Goal: Task Accomplishment & Management: Use online tool/utility

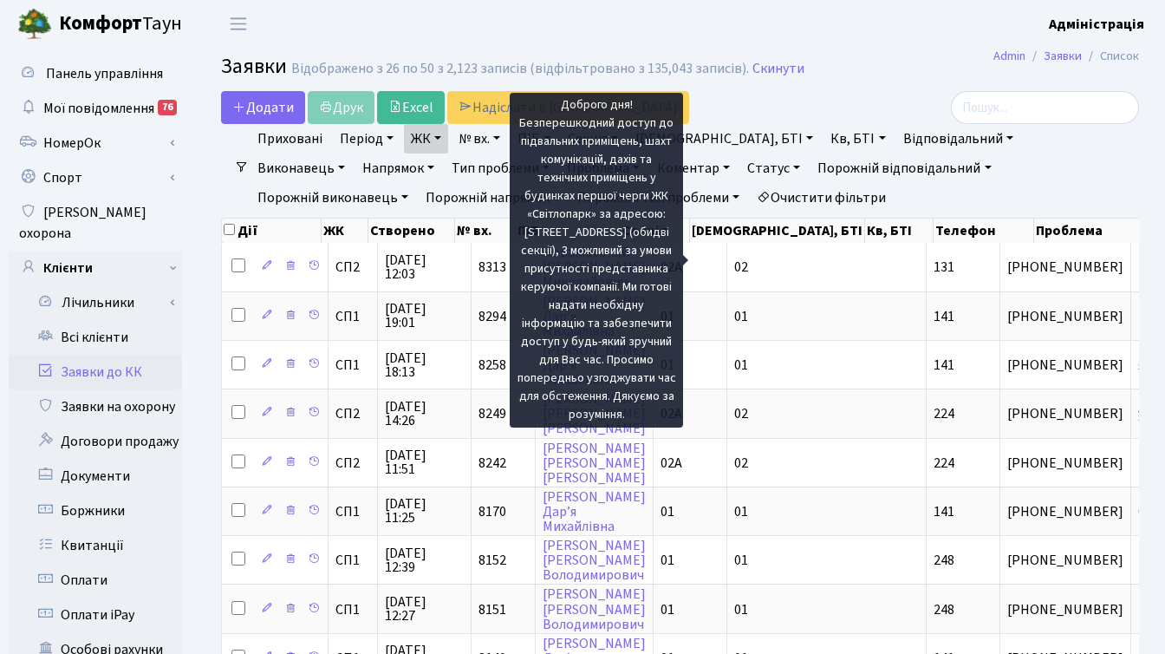
select select "25"
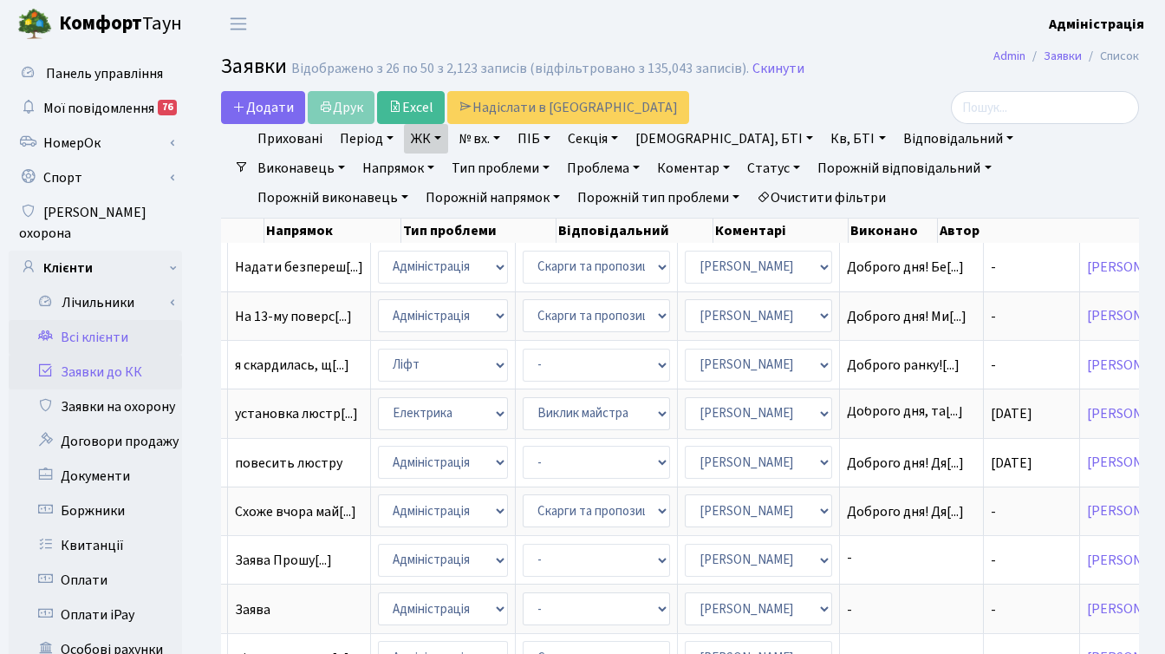
click at [107, 320] on link "Всі клієнти" at bounding box center [95, 337] width 173 height 35
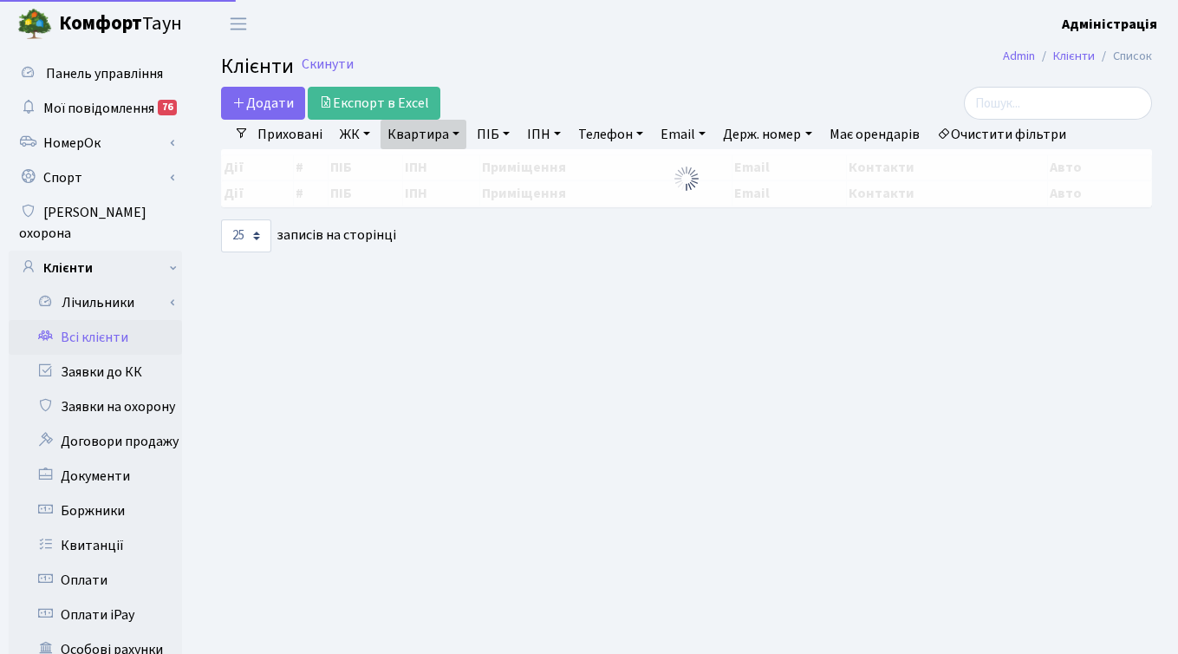
select select "25"
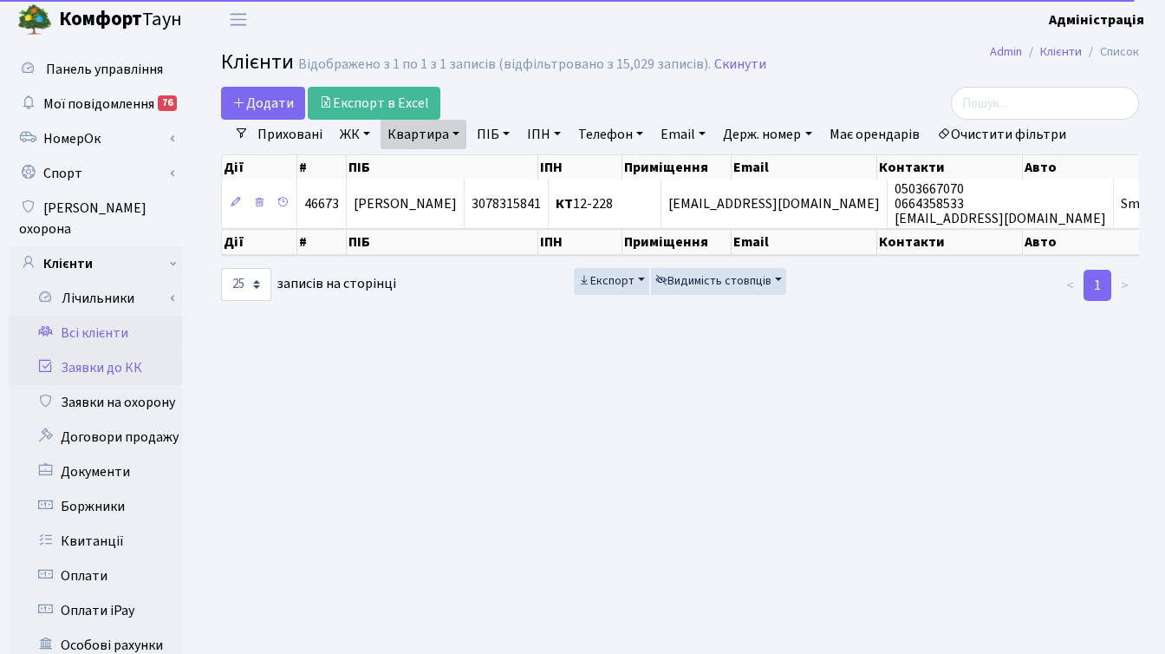
scroll to position [10, 0]
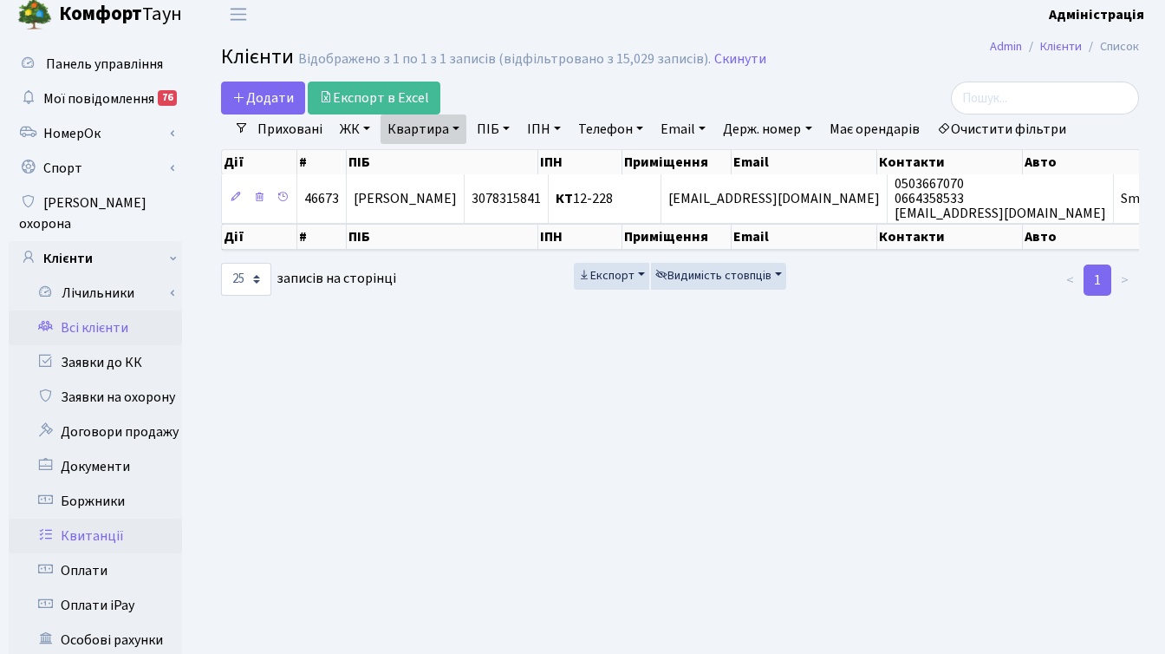
click at [91, 519] on link "Квитанції" at bounding box center [95, 536] width 173 height 35
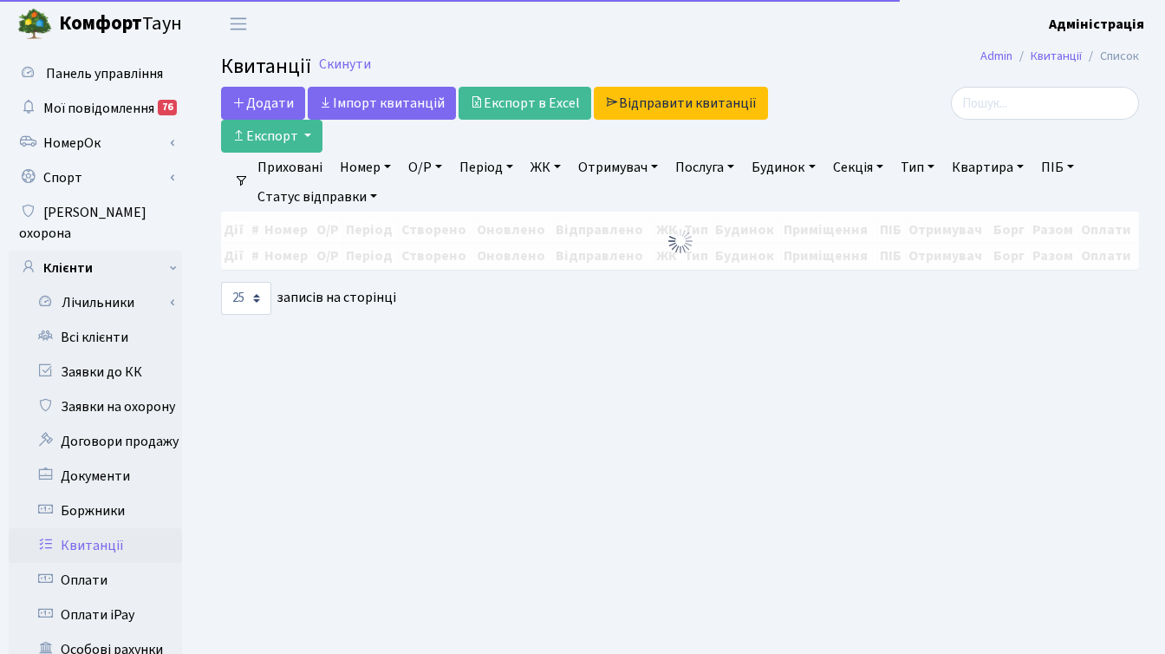
select select
select select "25"
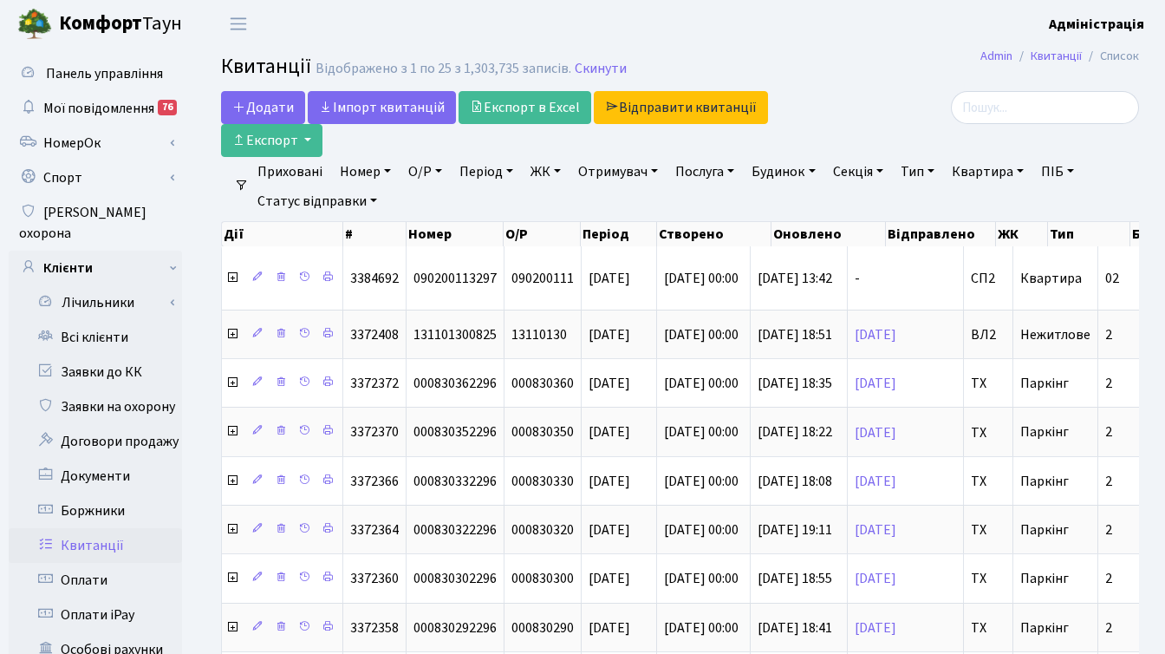
click at [539, 171] on link "ЖК" at bounding box center [546, 171] width 44 height 29
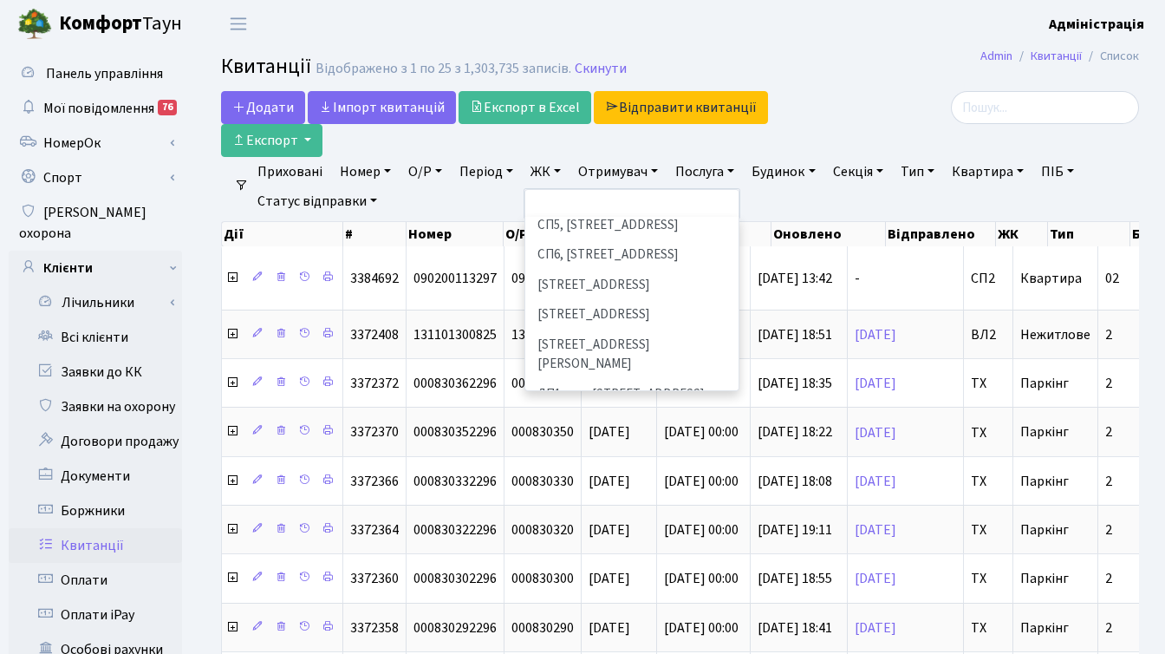
scroll to position [440, 0]
click at [625, 414] on li "ДП1, вул. [PERSON_NAME][STREET_ADDRESS]" at bounding box center [632, 429] width 210 height 30
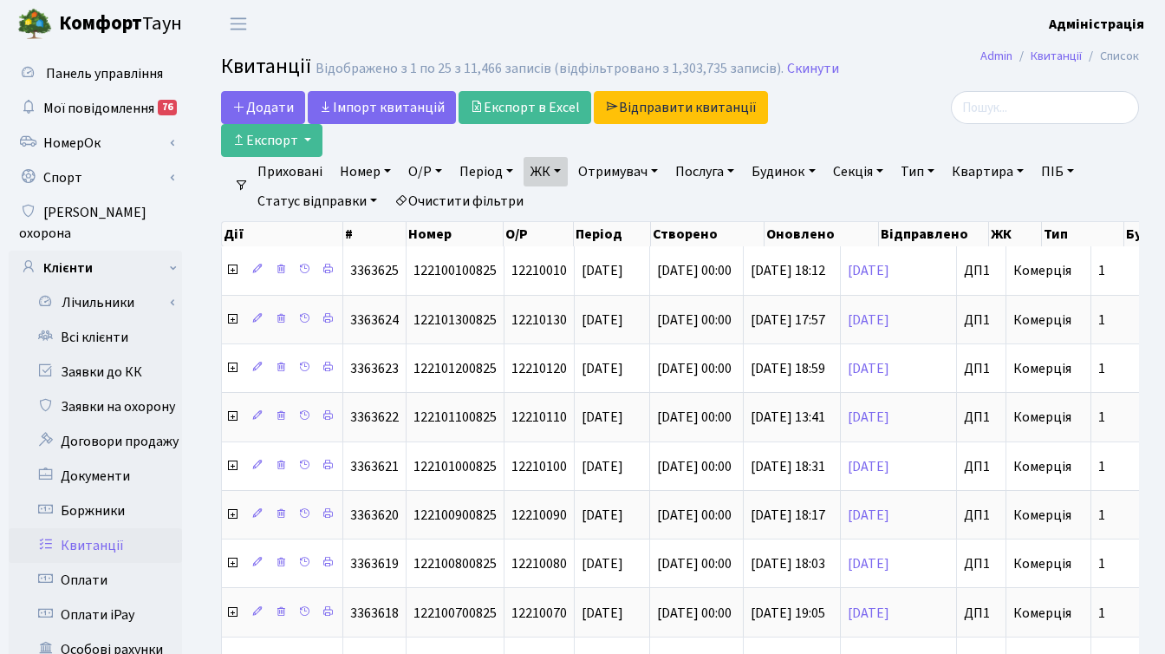
click at [923, 173] on link "Тип" at bounding box center [918, 171] width 48 height 29
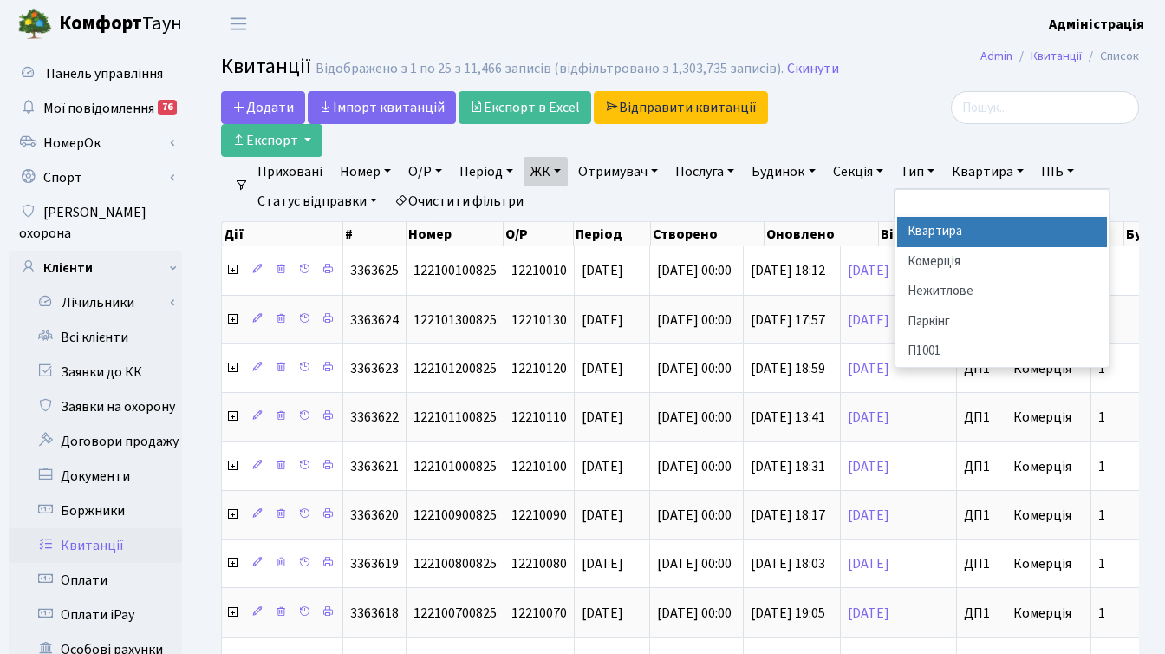
click at [956, 230] on li "Квартира" at bounding box center [1002, 232] width 210 height 30
select select "269"
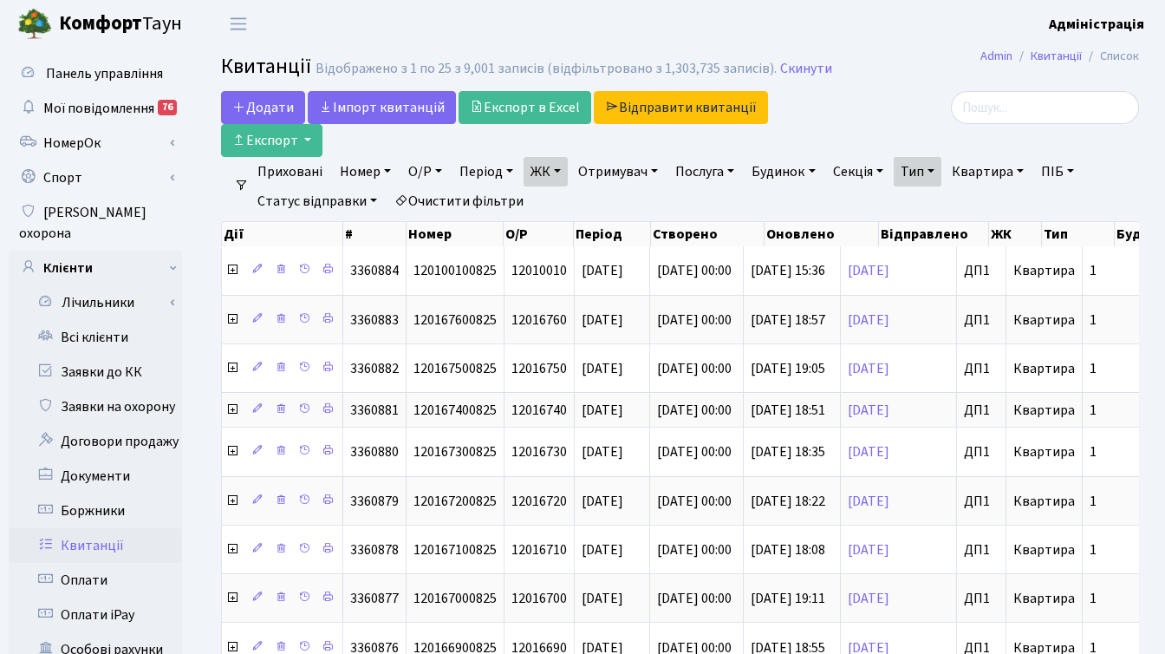
click at [929, 173] on link "Тип" at bounding box center [918, 171] width 48 height 29
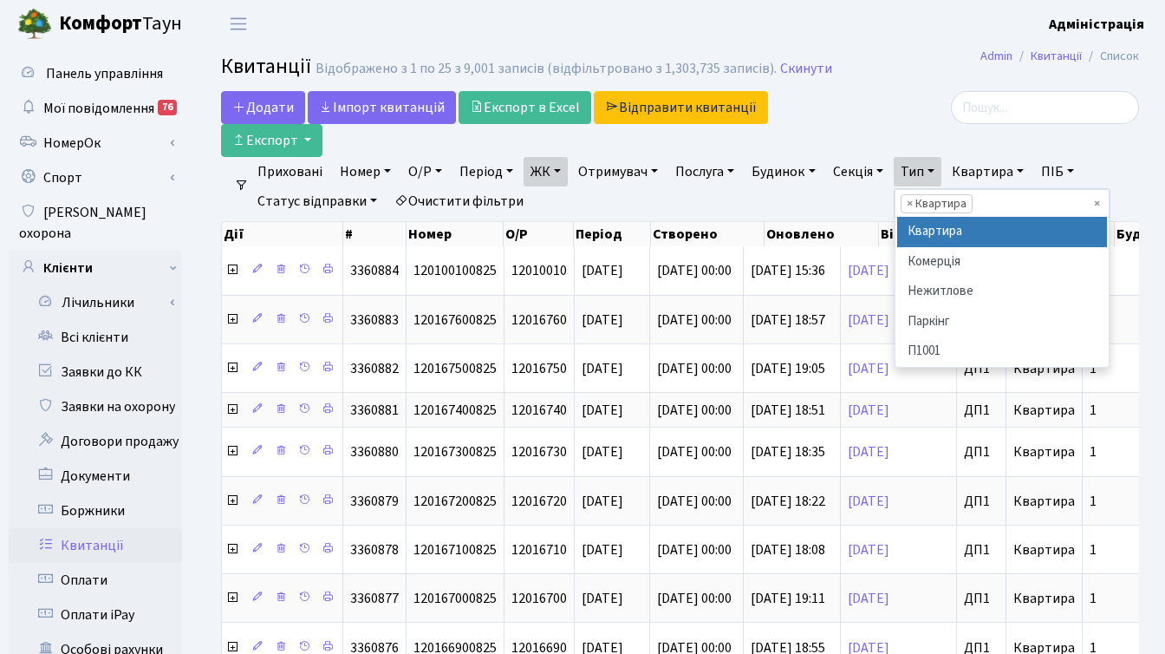
click at [953, 114] on div at bounding box center [995, 107] width 289 height 33
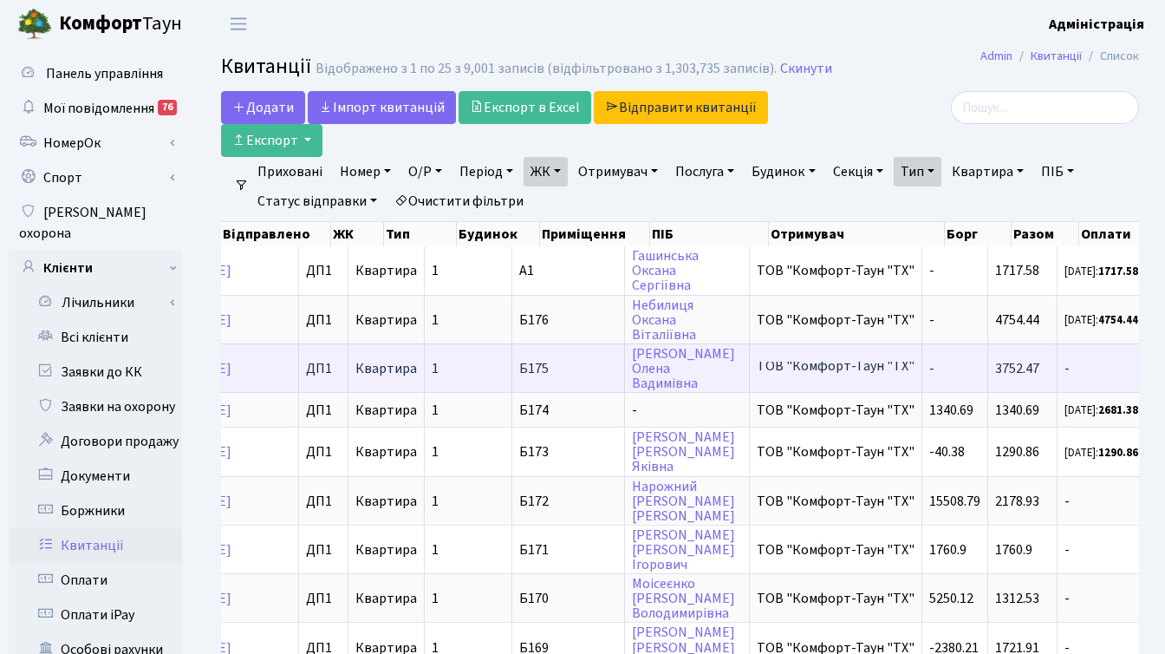
scroll to position [0, 656]
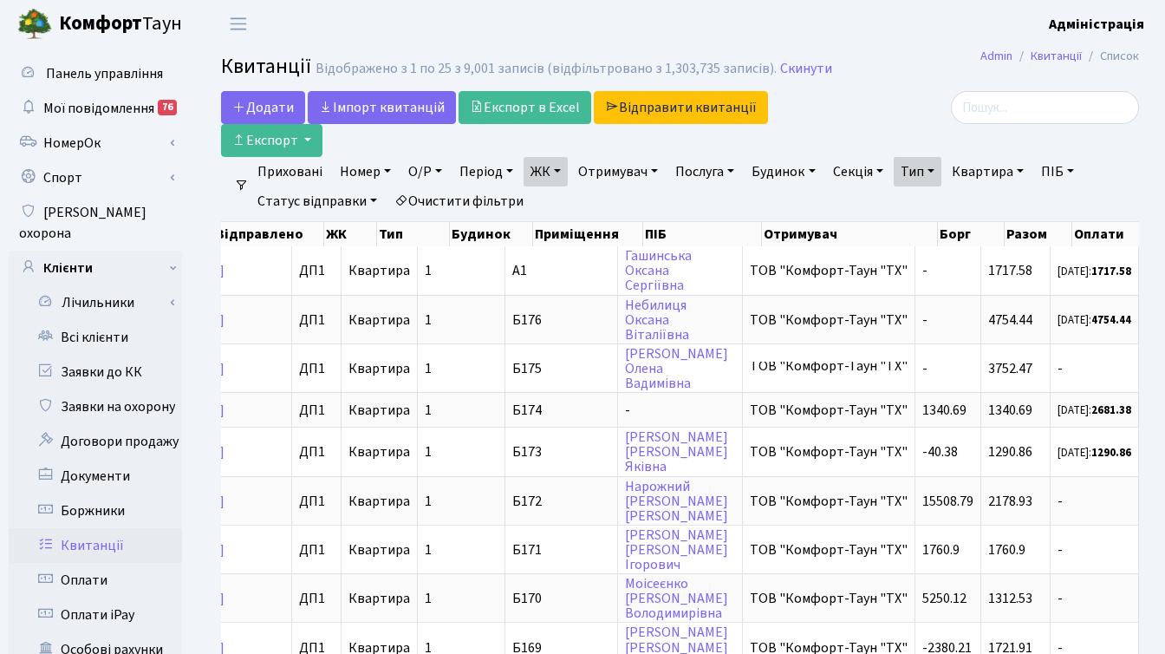
click at [984, 171] on link "Квартира" at bounding box center [988, 171] width 86 height 29
type input "б170"
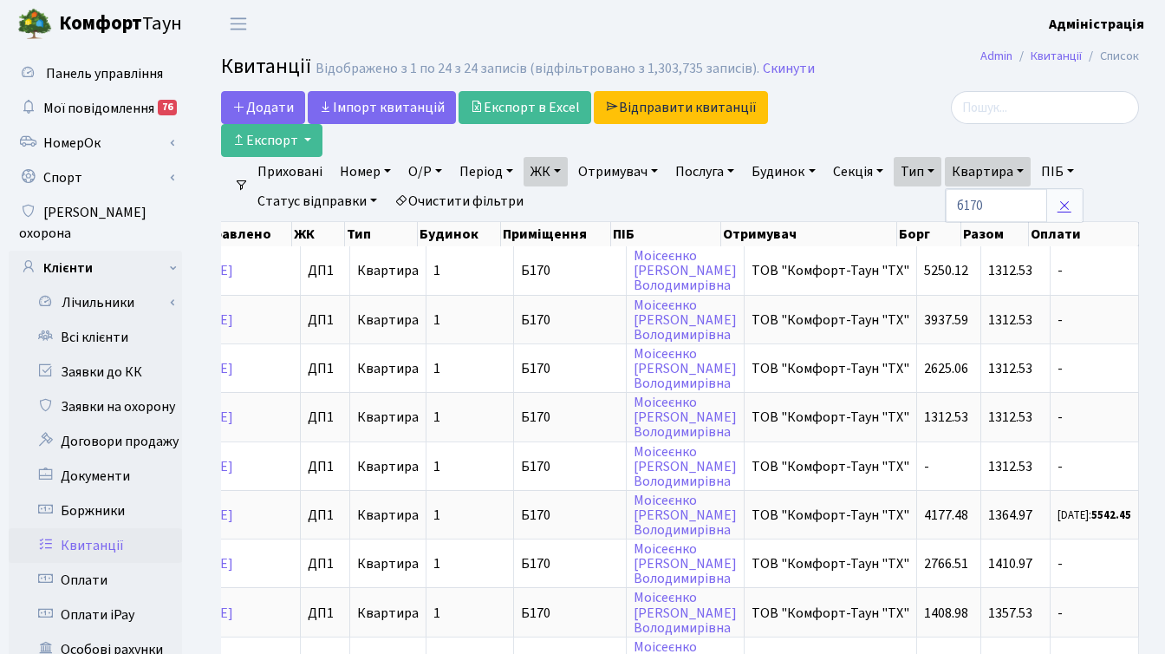
click at [1072, 206] on icon at bounding box center [1065, 206] width 14 height 14
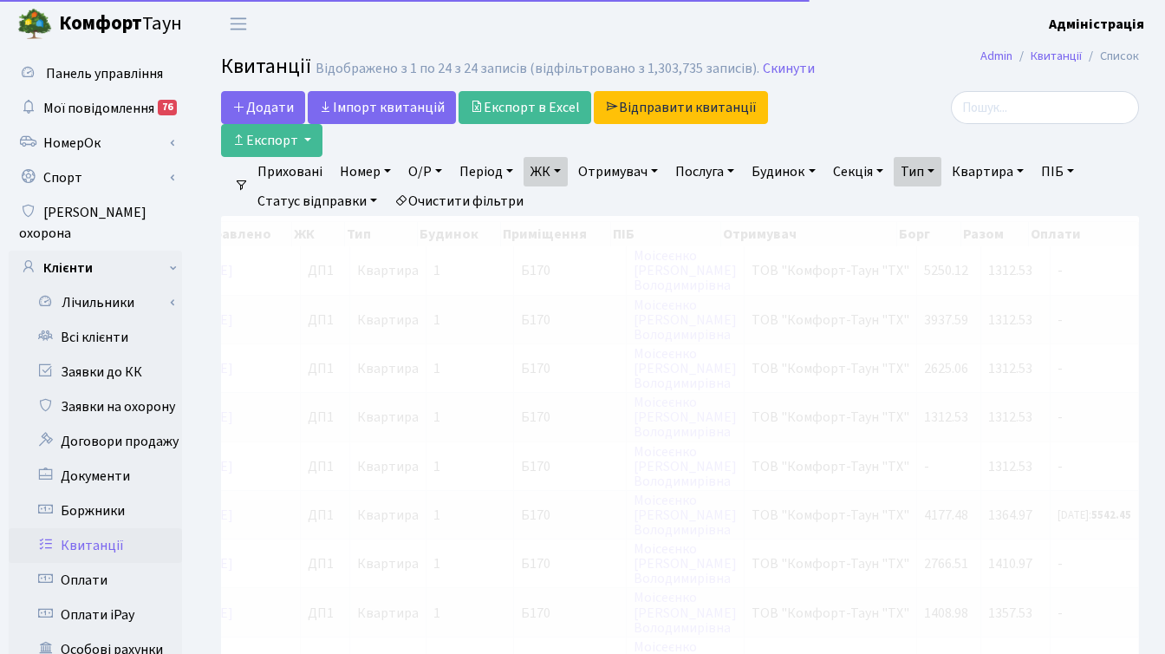
click at [904, 81] on h2 "Квитанції Відображено з 1 по 24 з 24 записів (відфільтровано з 1,303,735 записі…" at bounding box center [680, 69] width 918 height 29
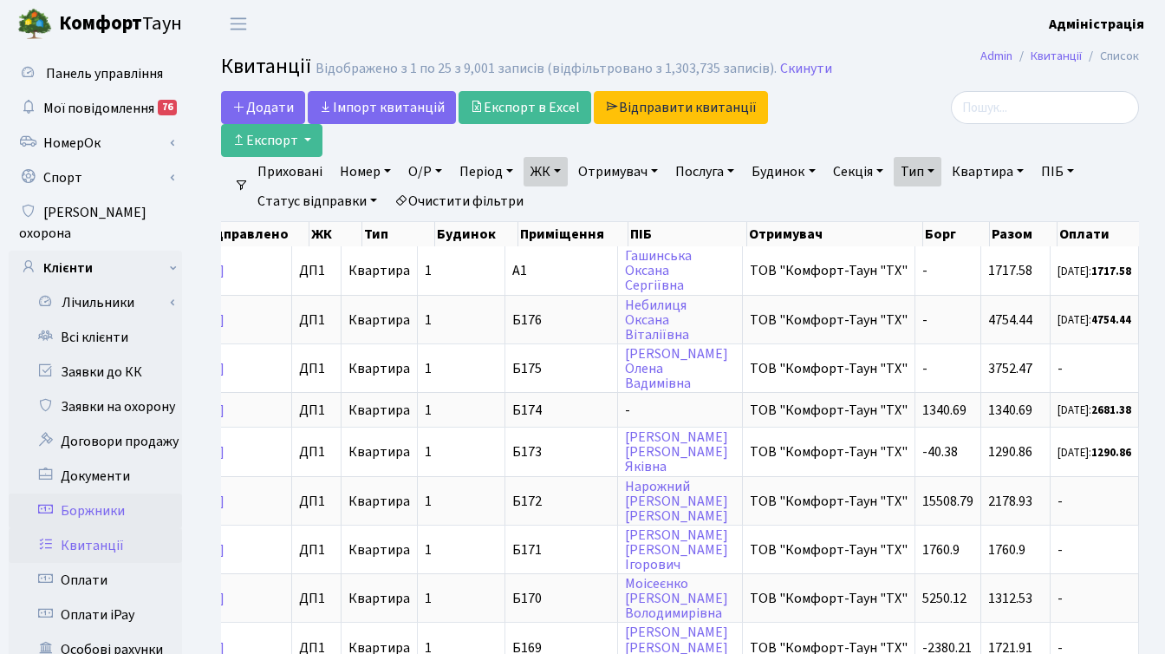
click at [98, 493] on link "Боржники" at bounding box center [95, 510] width 173 height 35
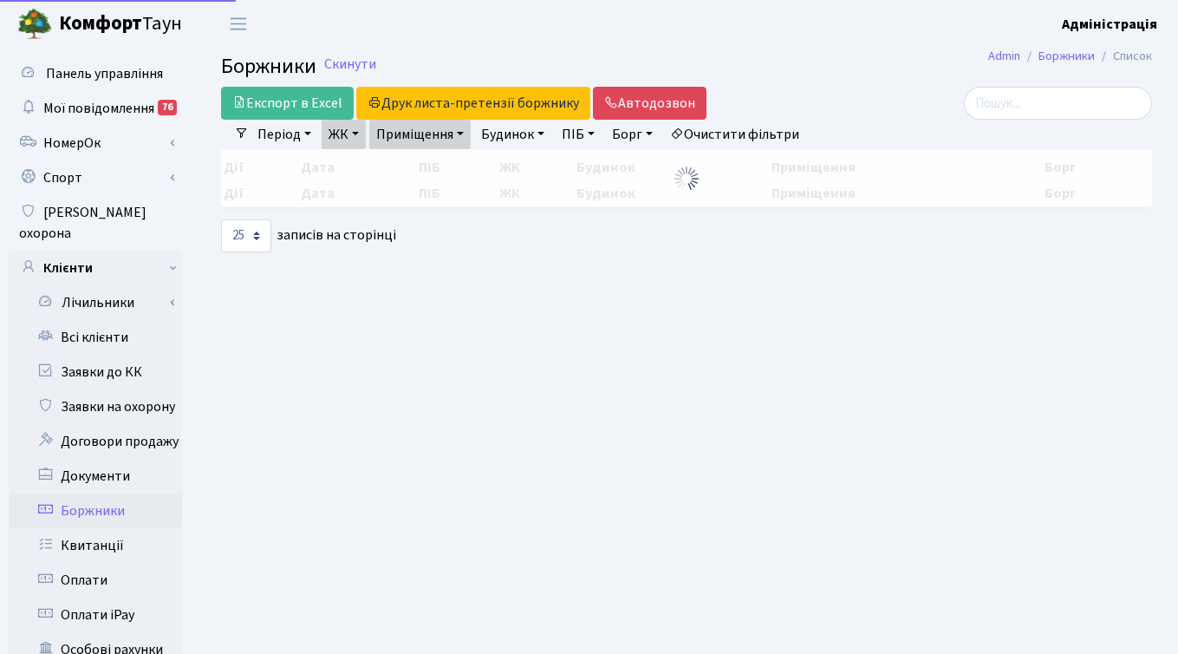
select select "25"
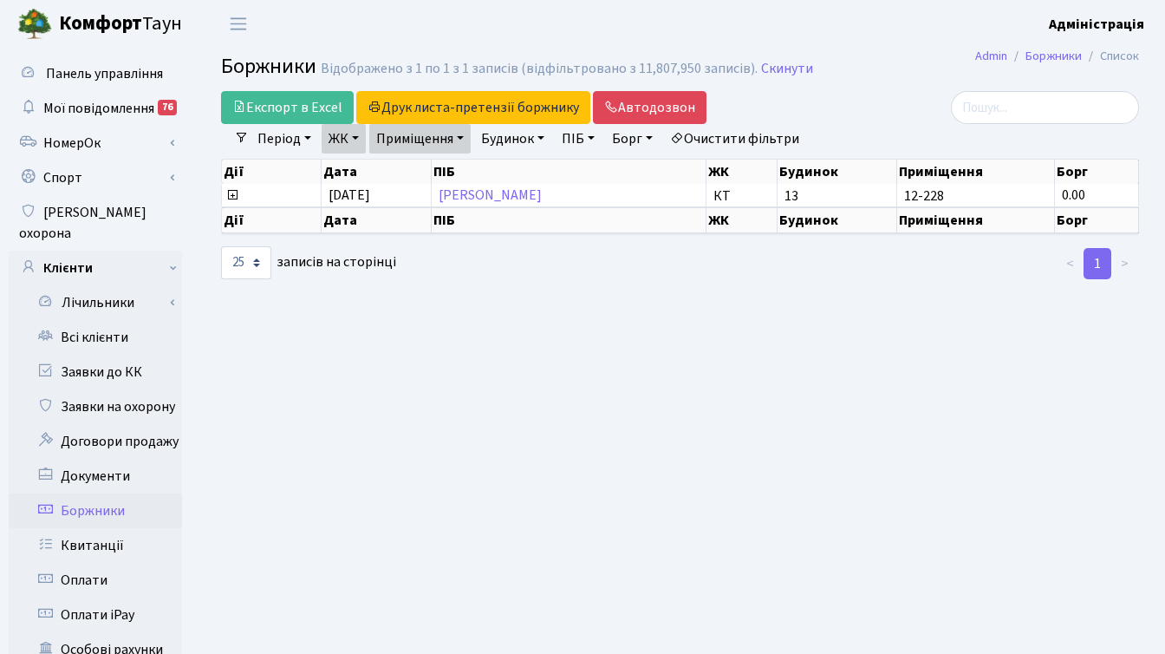
drag, startPoint x: 776, startPoint y: 129, endPoint x: 786, endPoint y: 123, distance: 11.3
click at [776, 129] on link "Очистити фільтри" at bounding box center [734, 138] width 143 height 29
select select
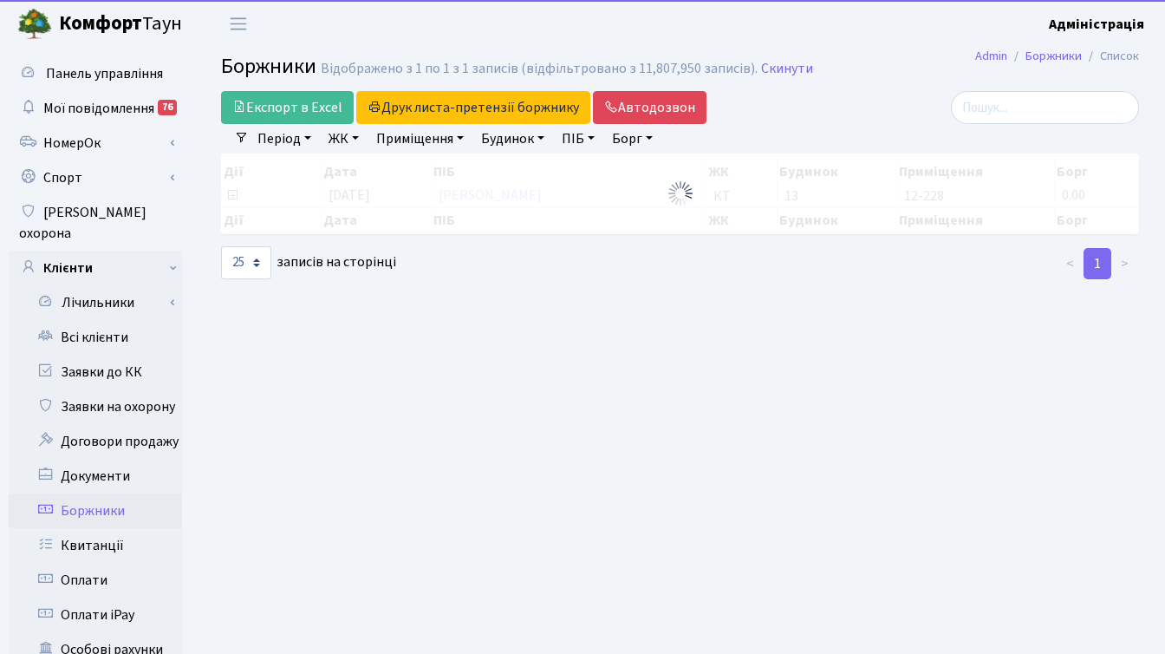
click at [833, 91] on div "Експорт в Excel Друк листа-претензії боржнику ЖК КТ ЦП ТХ КТ2 КТ3 КТ4 КТ5 КТ6 К…" at bounding box center [523, 107] width 630 height 33
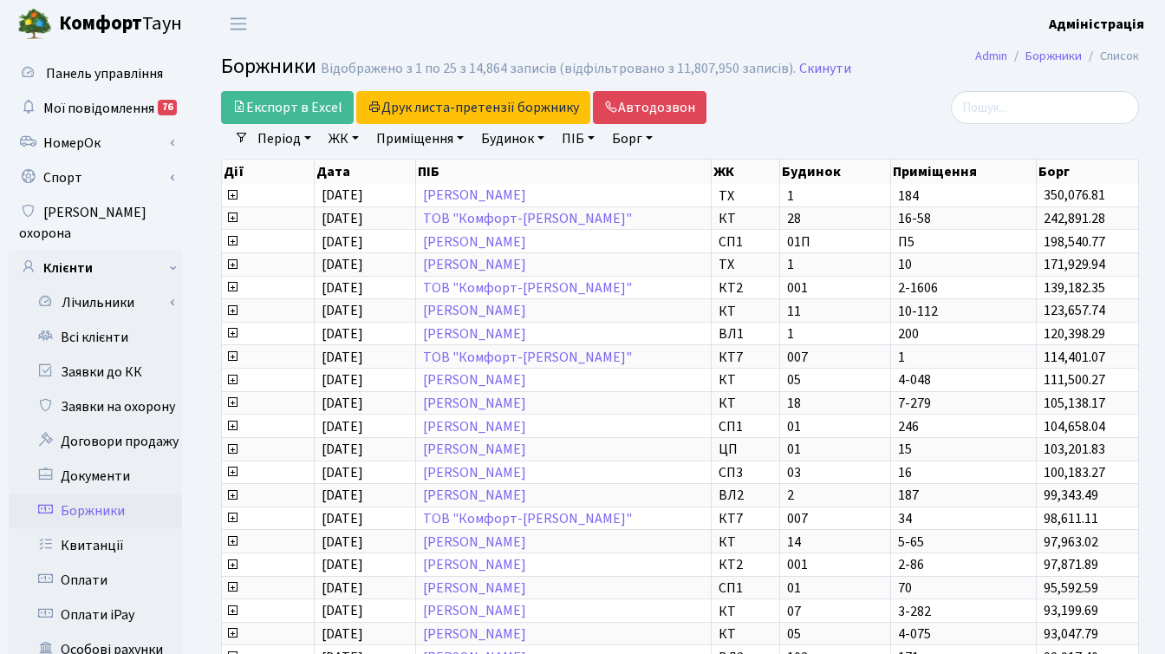
click at [337, 137] on link "ЖК" at bounding box center [344, 138] width 44 height 29
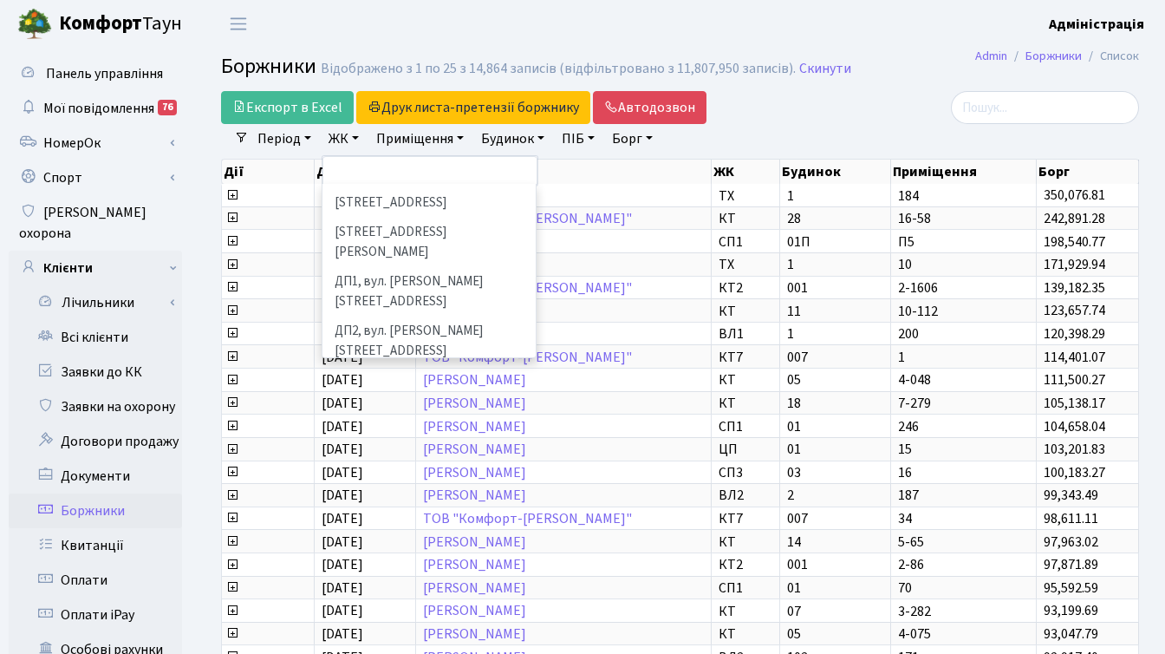
scroll to position [532, 0]
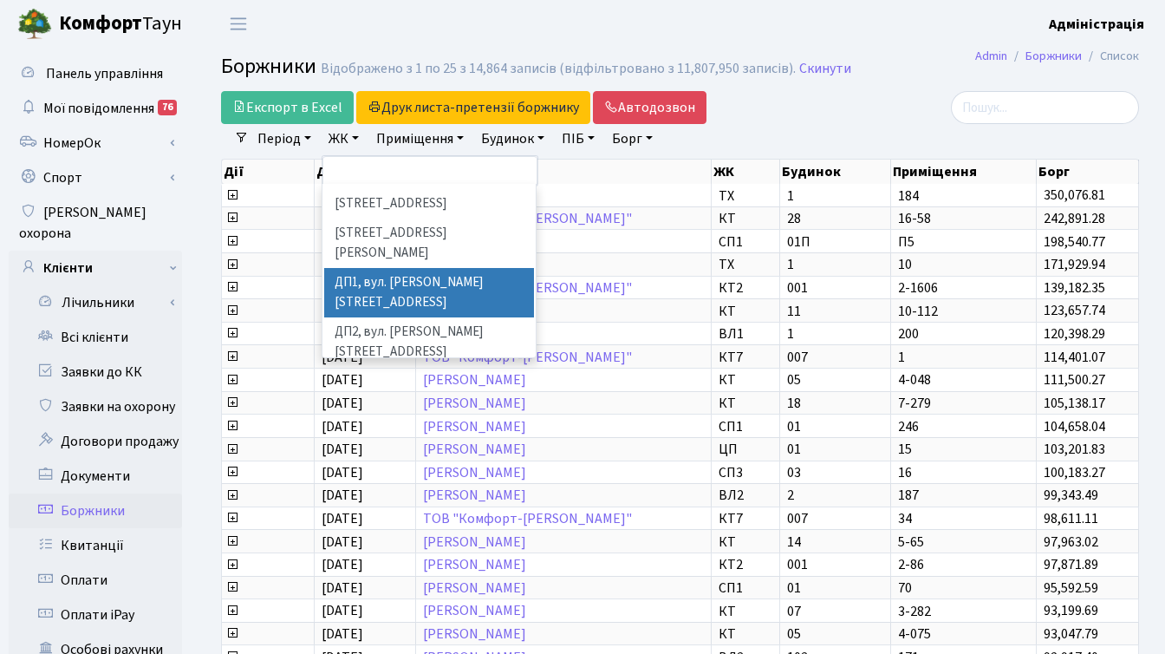
click at [395, 268] on li "ДП1, вул. [PERSON_NAME][STREET_ADDRESS]" at bounding box center [429, 292] width 210 height 49
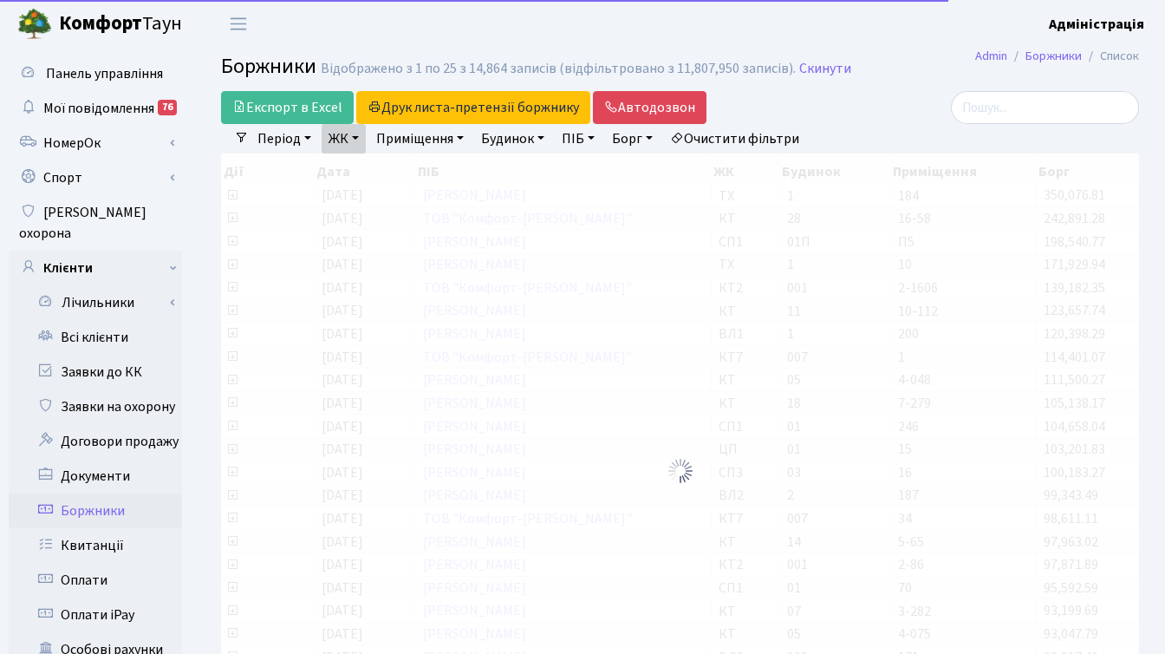
click at [338, 142] on link "ЖК" at bounding box center [344, 138] width 44 height 29
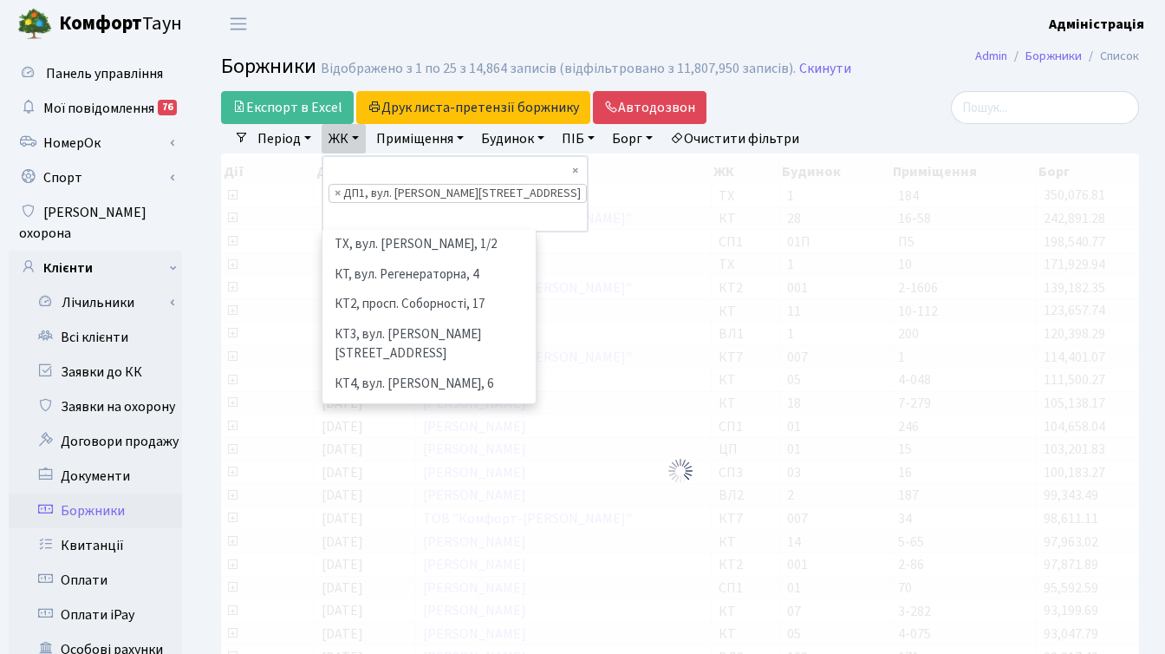
scroll to position [509, 0]
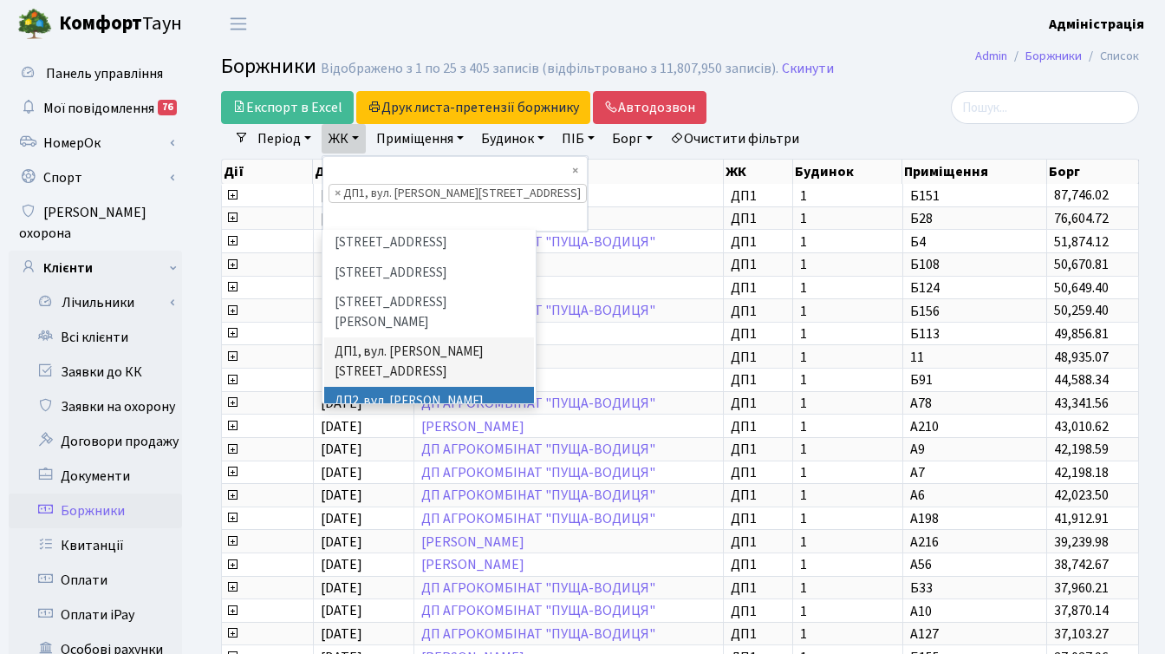
click at [368, 387] on li "ДП2, вул. [PERSON_NAME][STREET_ADDRESS]" at bounding box center [429, 411] width 210 height 49
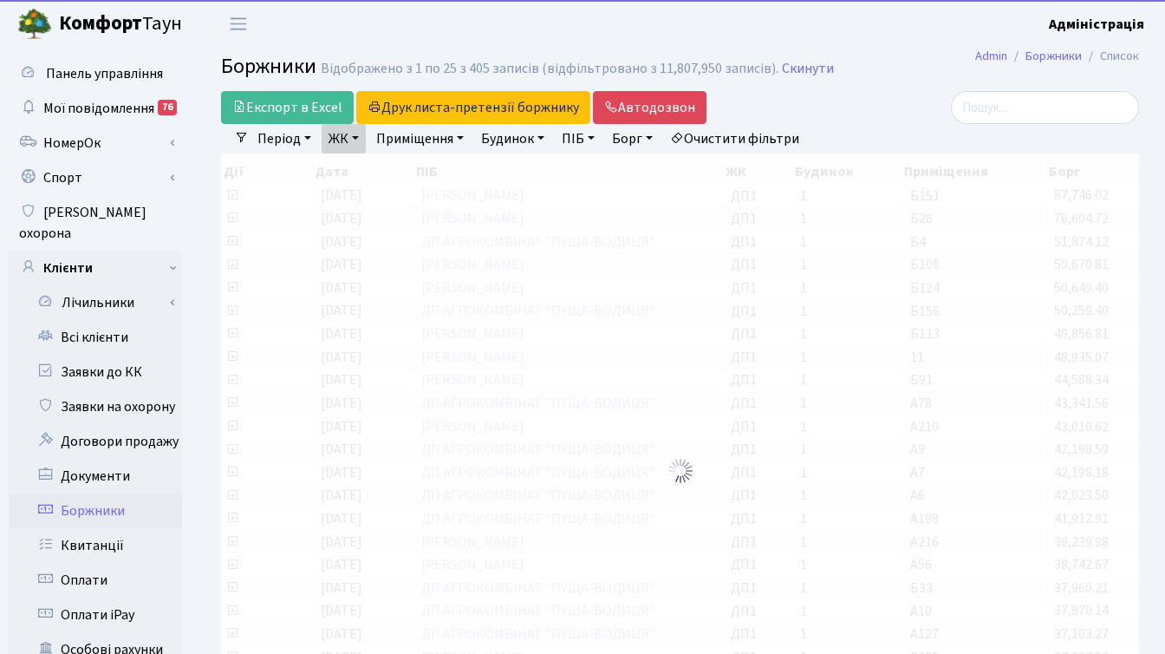
click at [352, 137] on link "ЖК" at bounding box center [344, 138] width 44 height 29
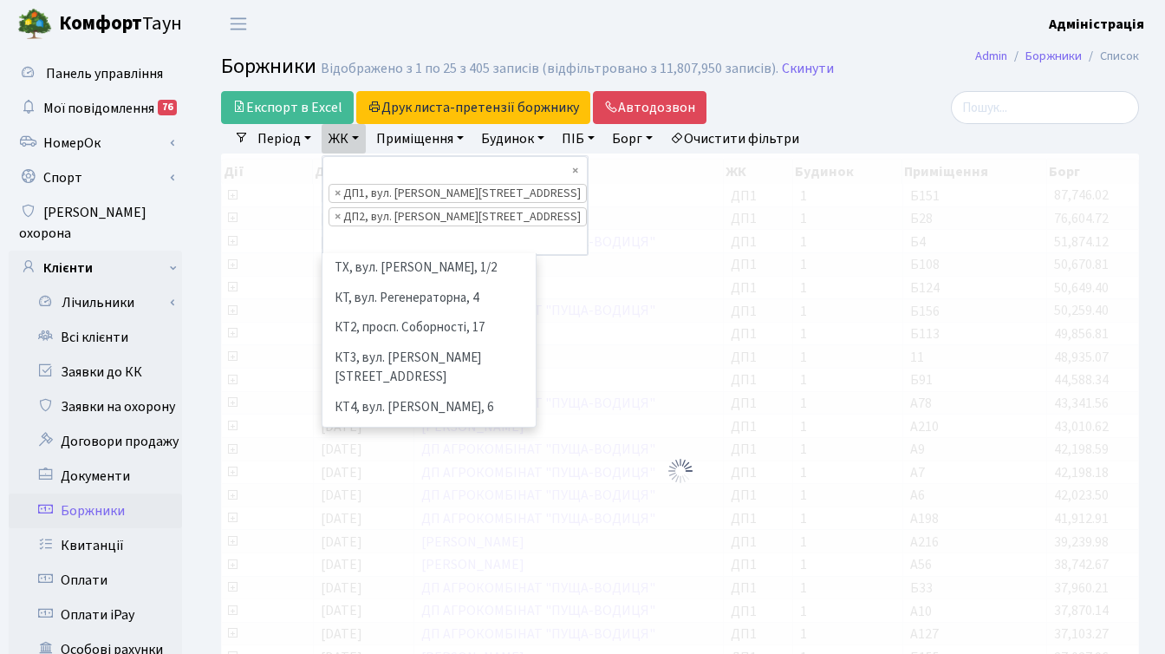
scroll to position [538, 0]
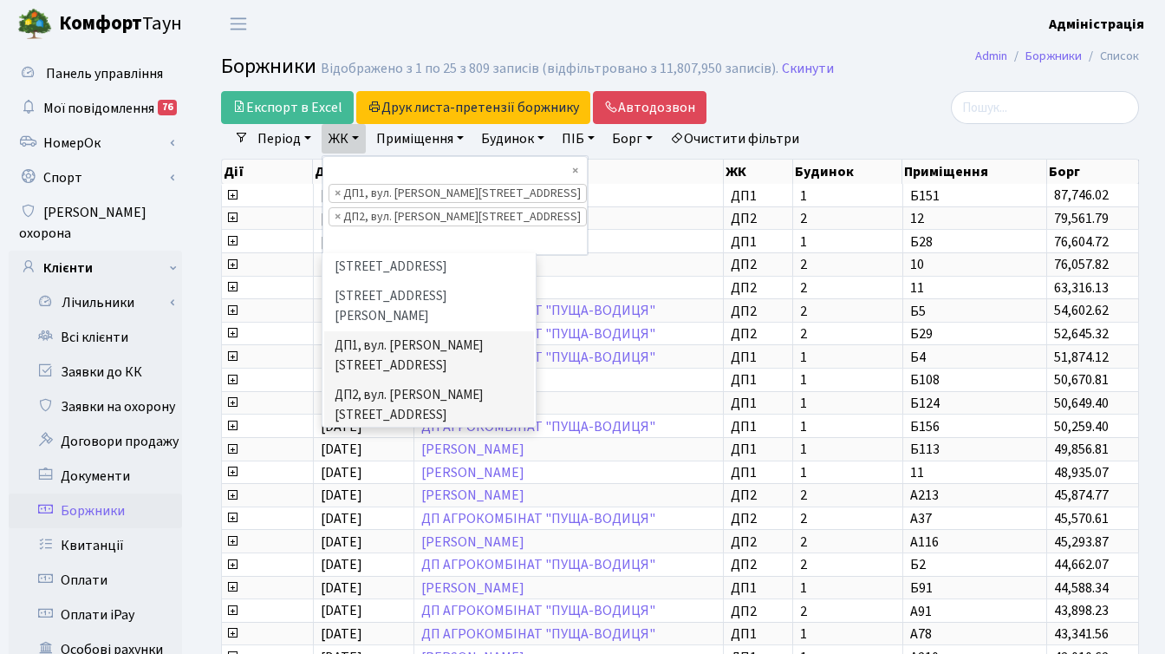
click at [372, 430] on li "ДП3, вул. [PERSON_NAME][STREET_ADDRESS]" at bounding box center [429, 454] width 210 height 49
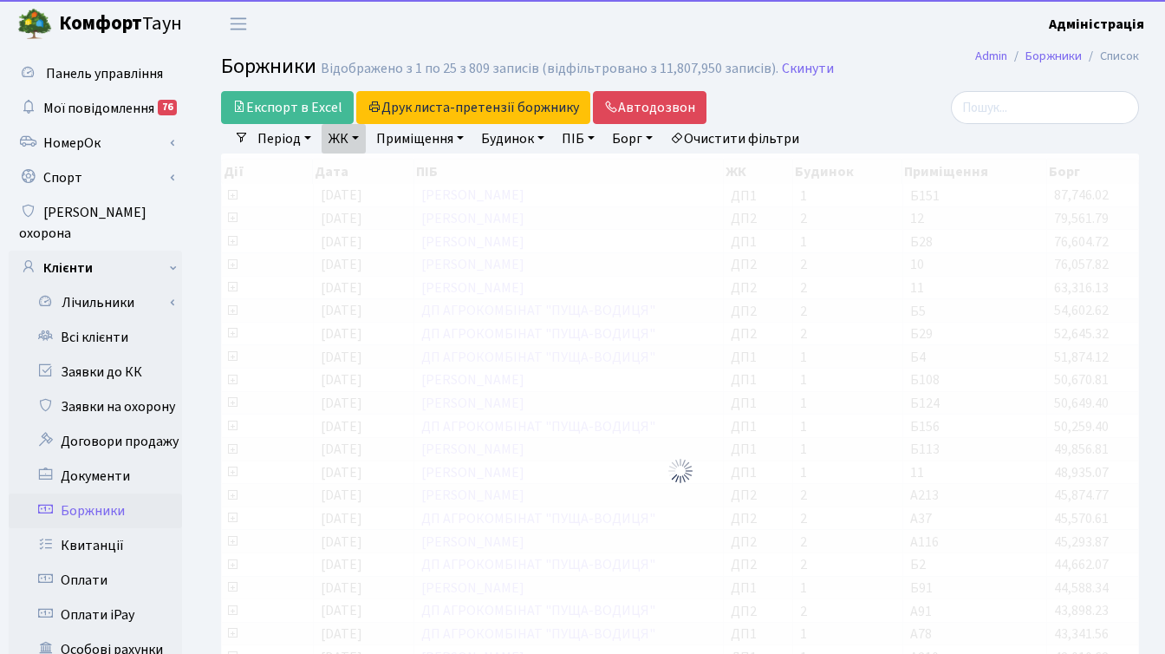
click at [344, 141] on link "ЖК" at bounding box center [344, 138] width 44 height 29
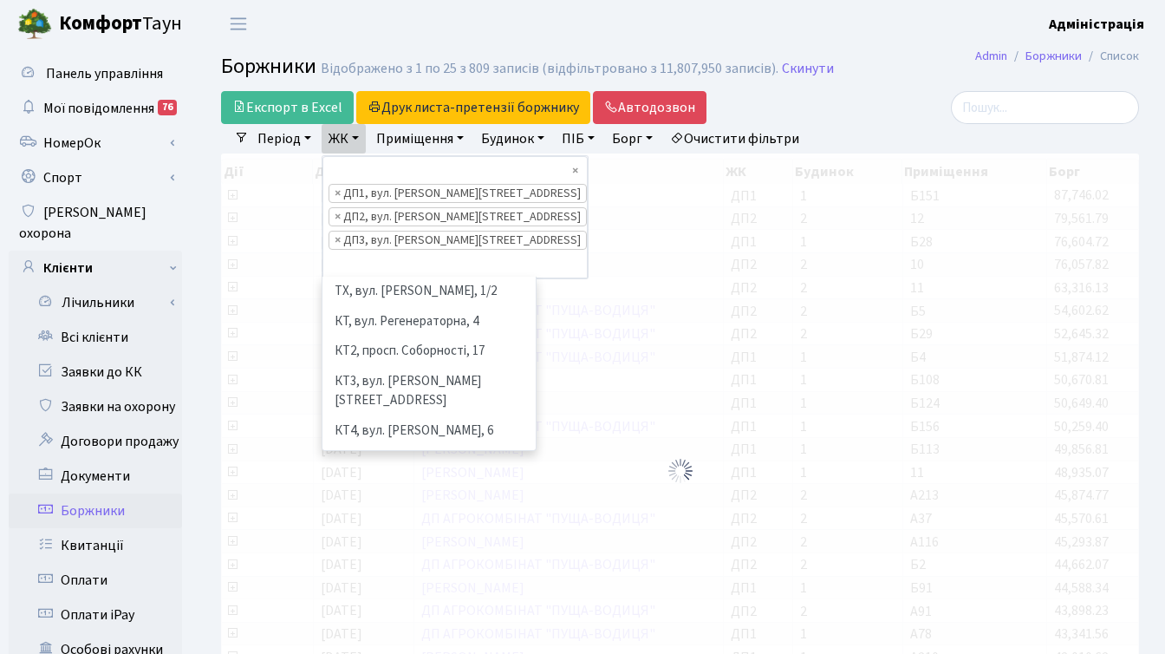
scroll to position [479, 0]
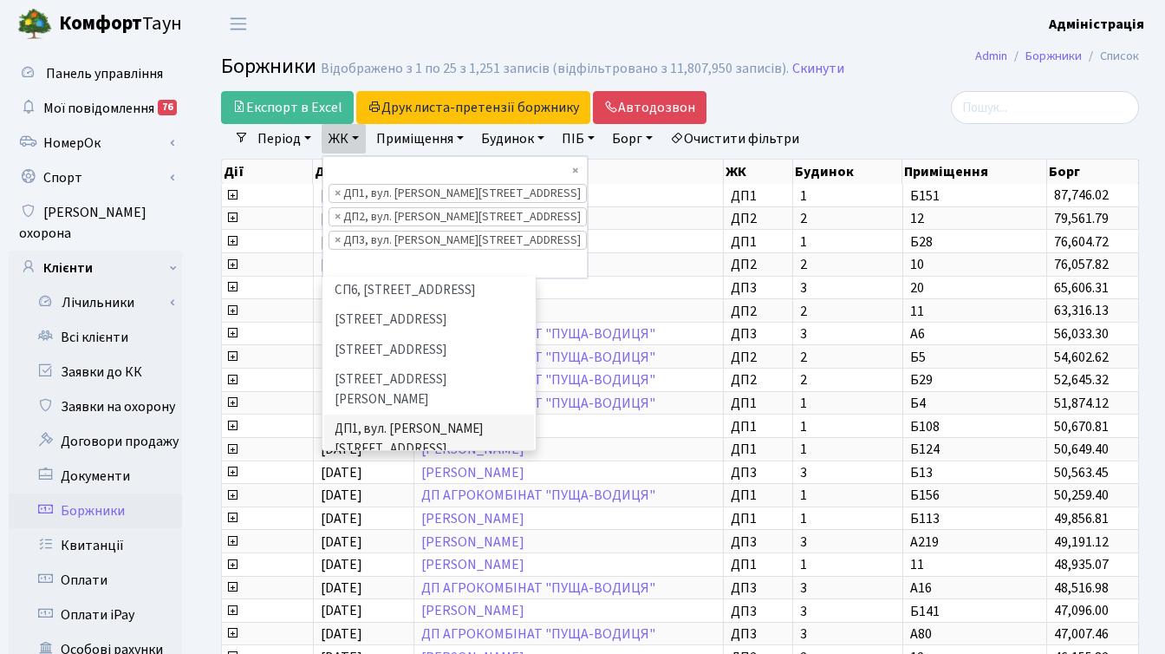
click at [363, 563] on li "ДП4, вул. [PERSON_NAME][STREET_ADDRESS]" at bounding box center [429, 587] width 210 height 49
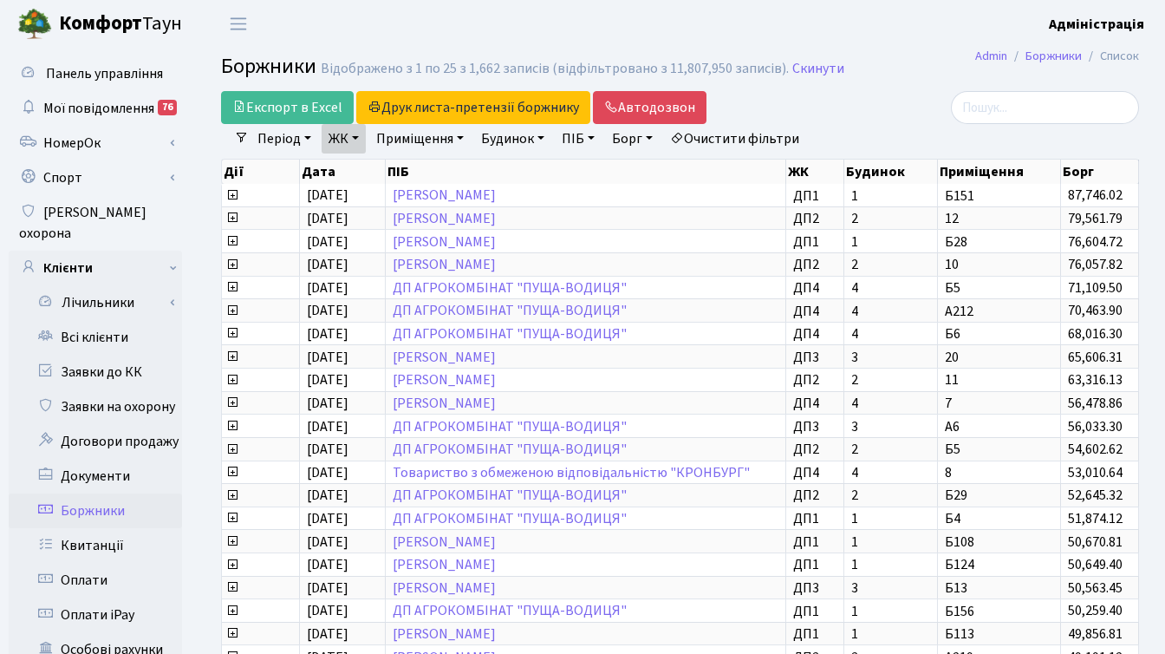
click at [893, 115] on div at bounding box center [995, 107] width 289 height 33
